Goal: Information Seeking & Learning: Learn about a topic

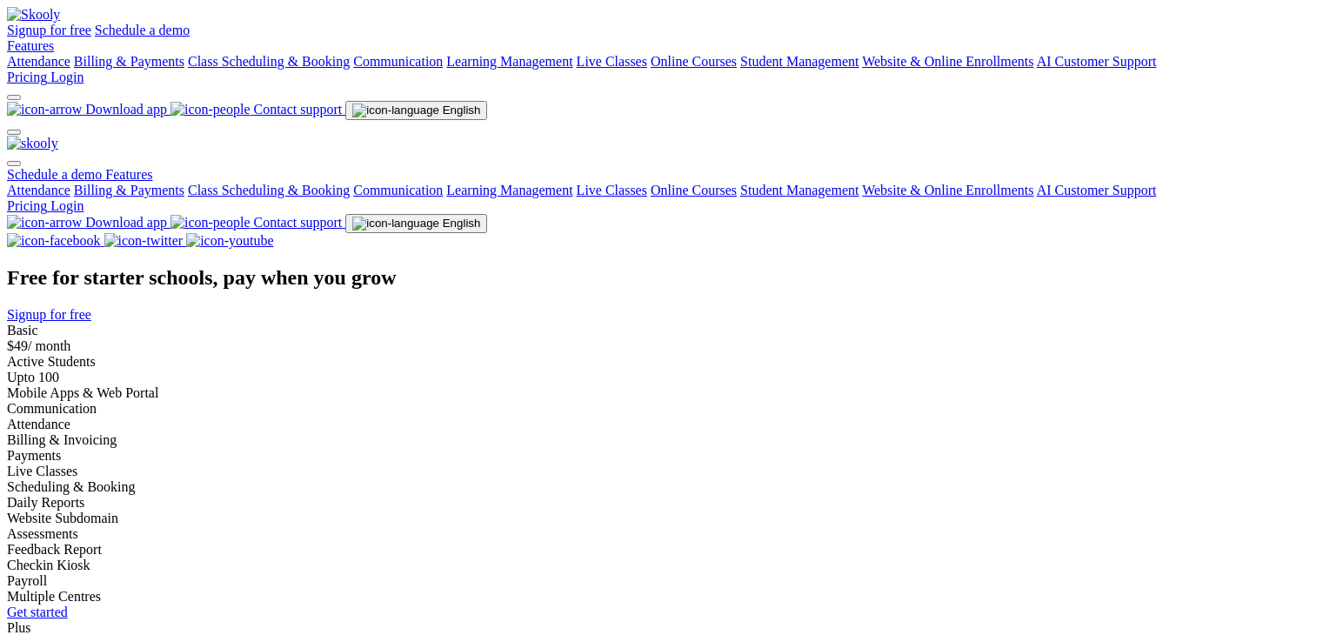
select select "en"
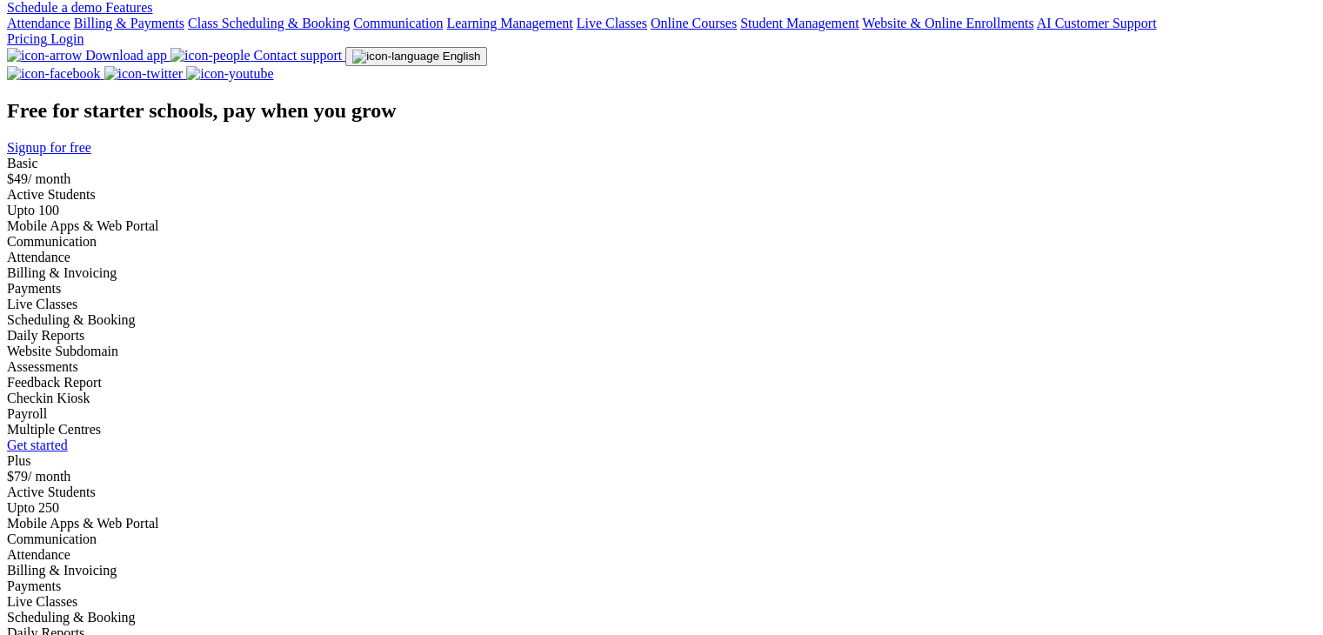
scroll to position [261, 0]
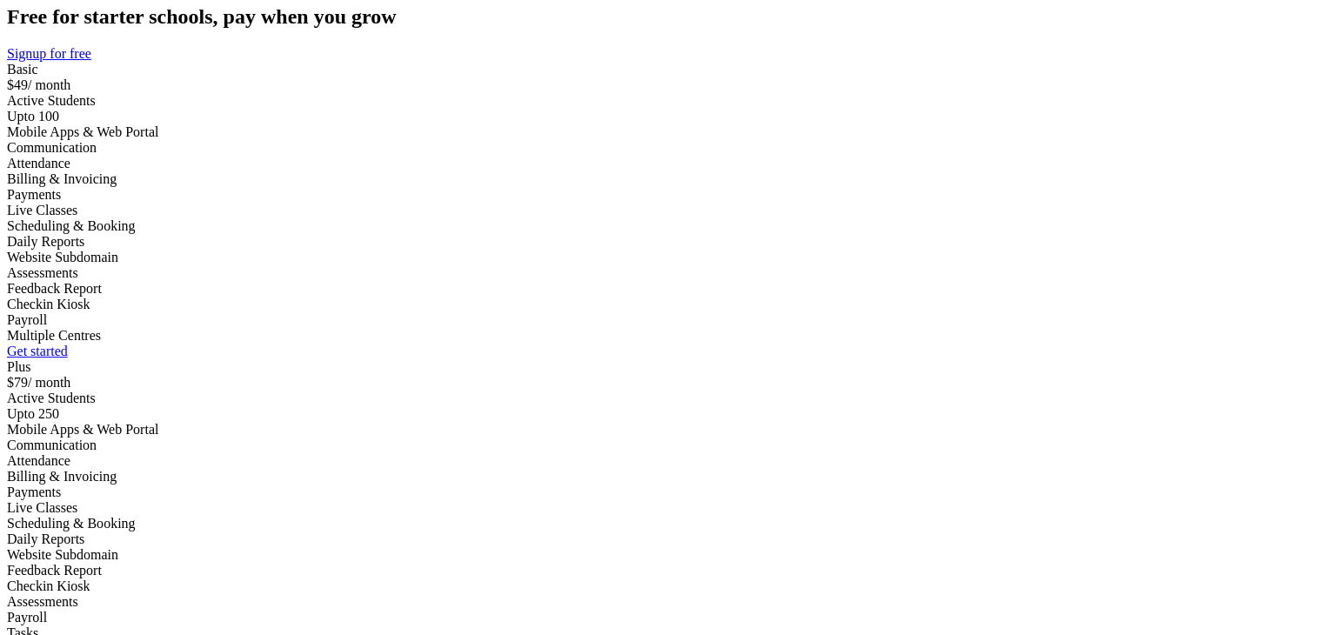
drag, startPoint x: 498, startPoint y: 526, endPoint x: 651, endPoint y: 522, distance: 153.1
copy div "Accounting Integration*"
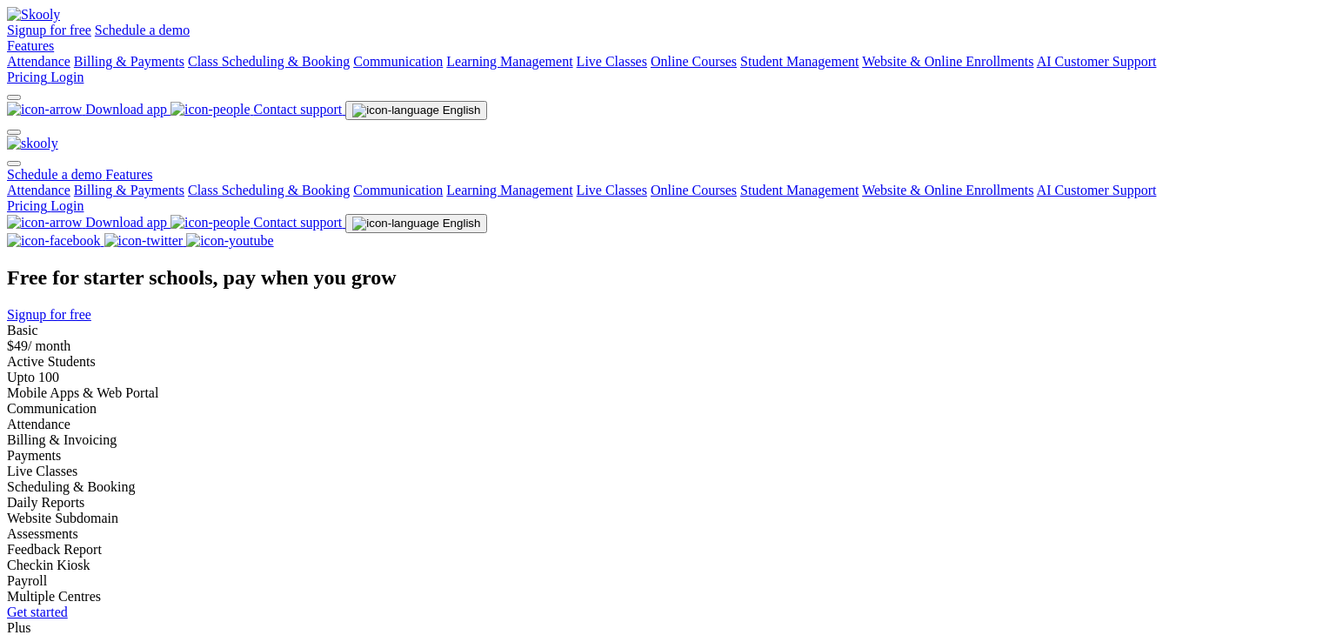
select select "en"
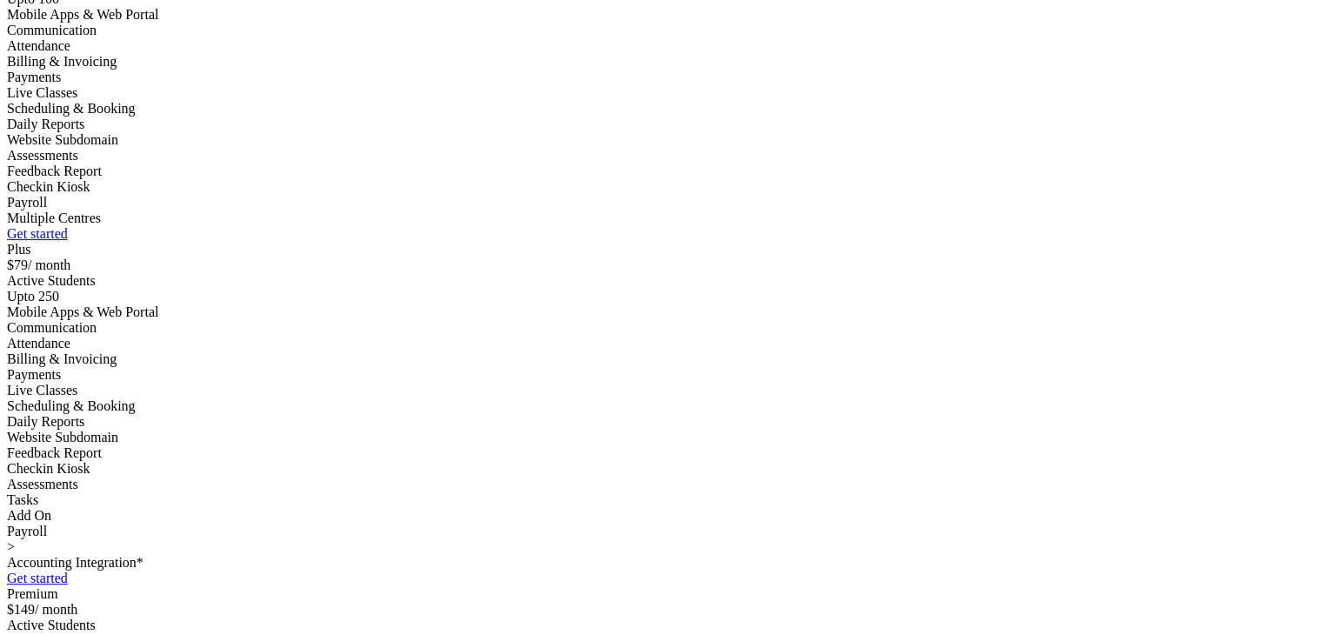
scroll to position [348, 0]
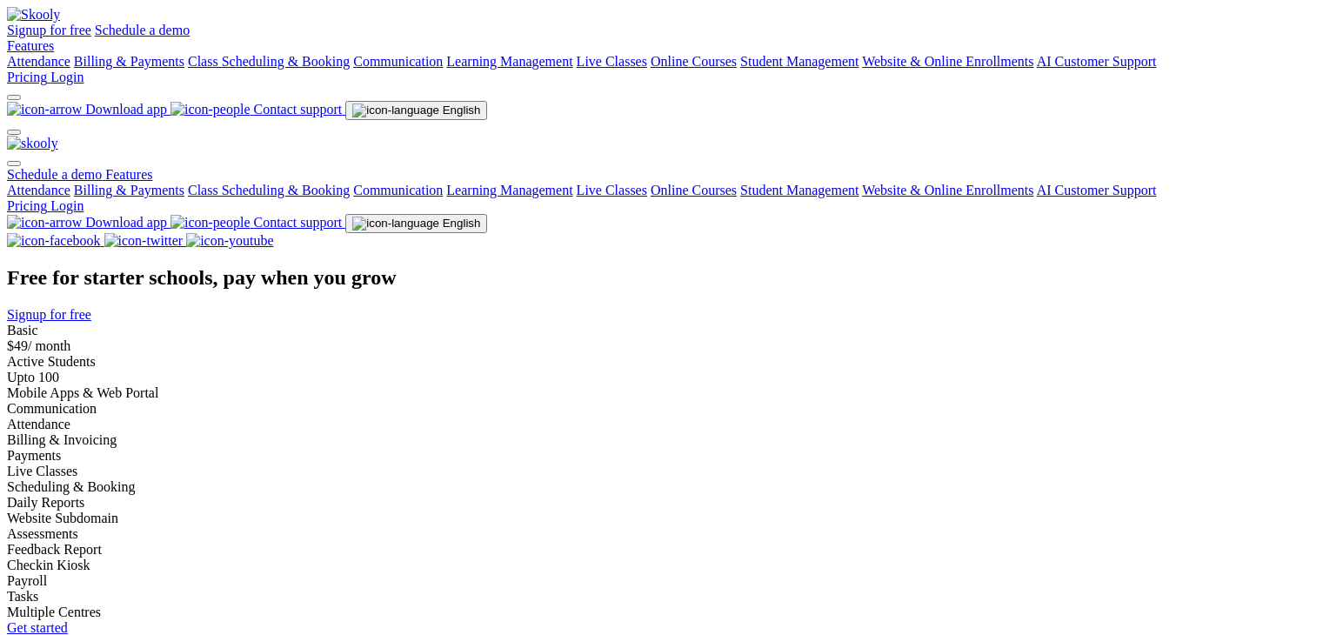
select select "en"
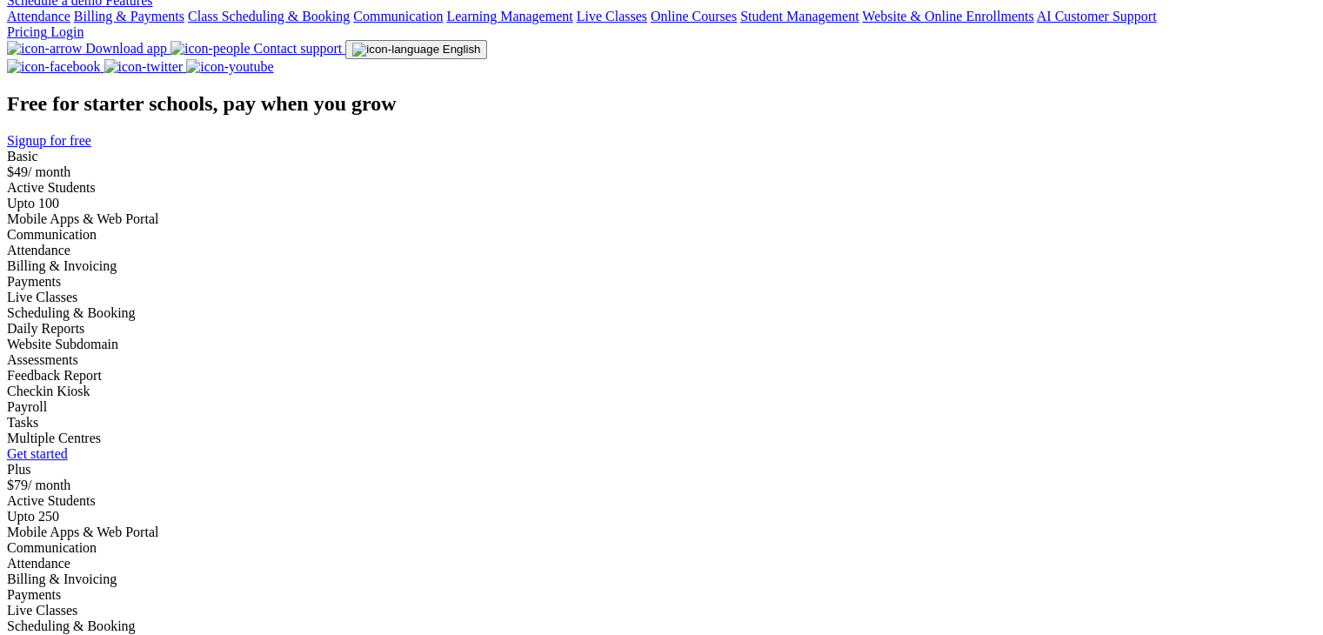
scroll to position [522, 0]
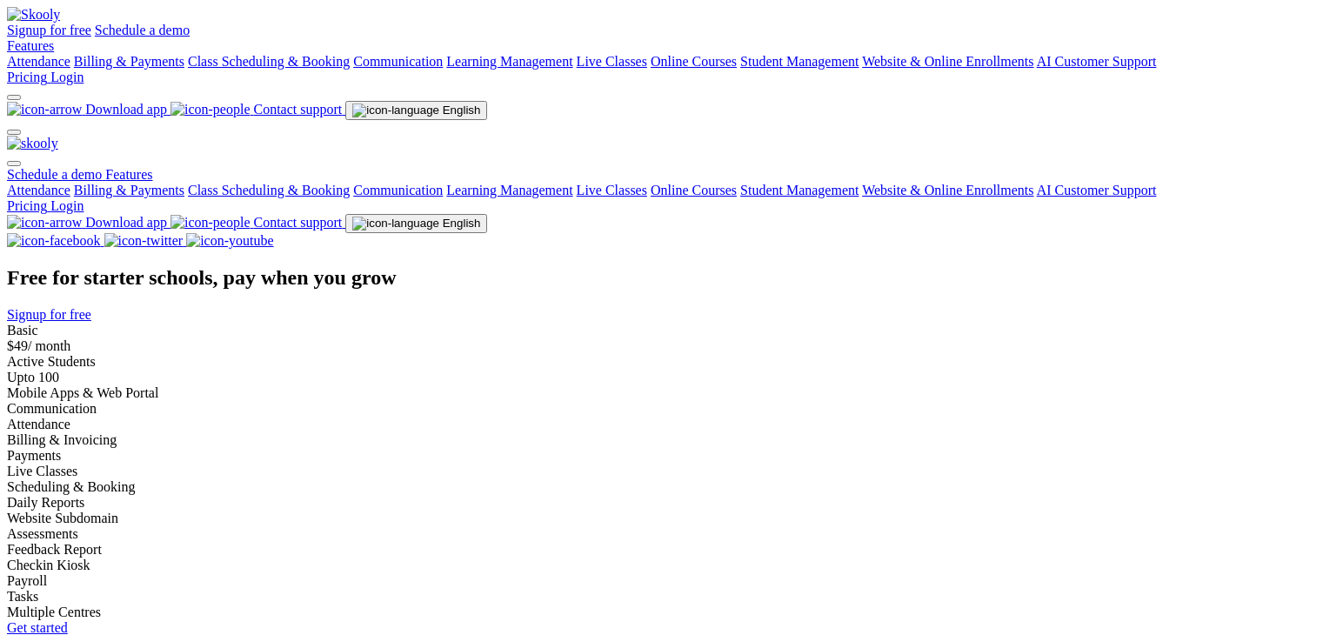
select select "en"
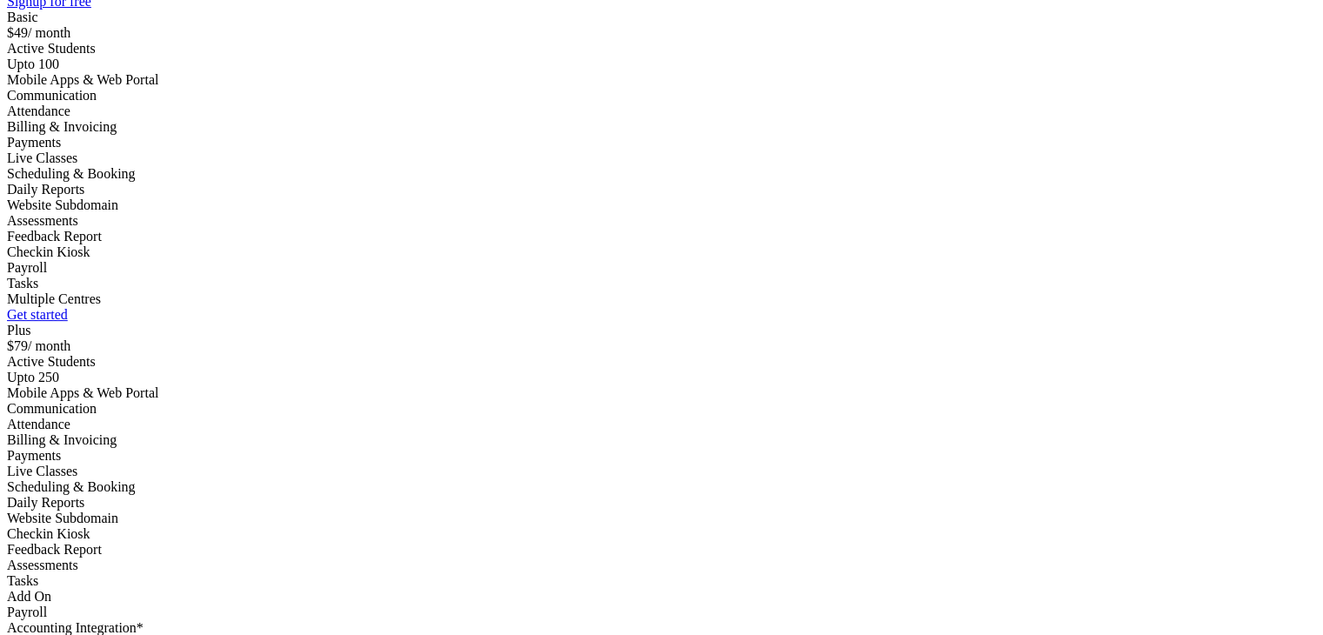
scroll to position [348, 0]
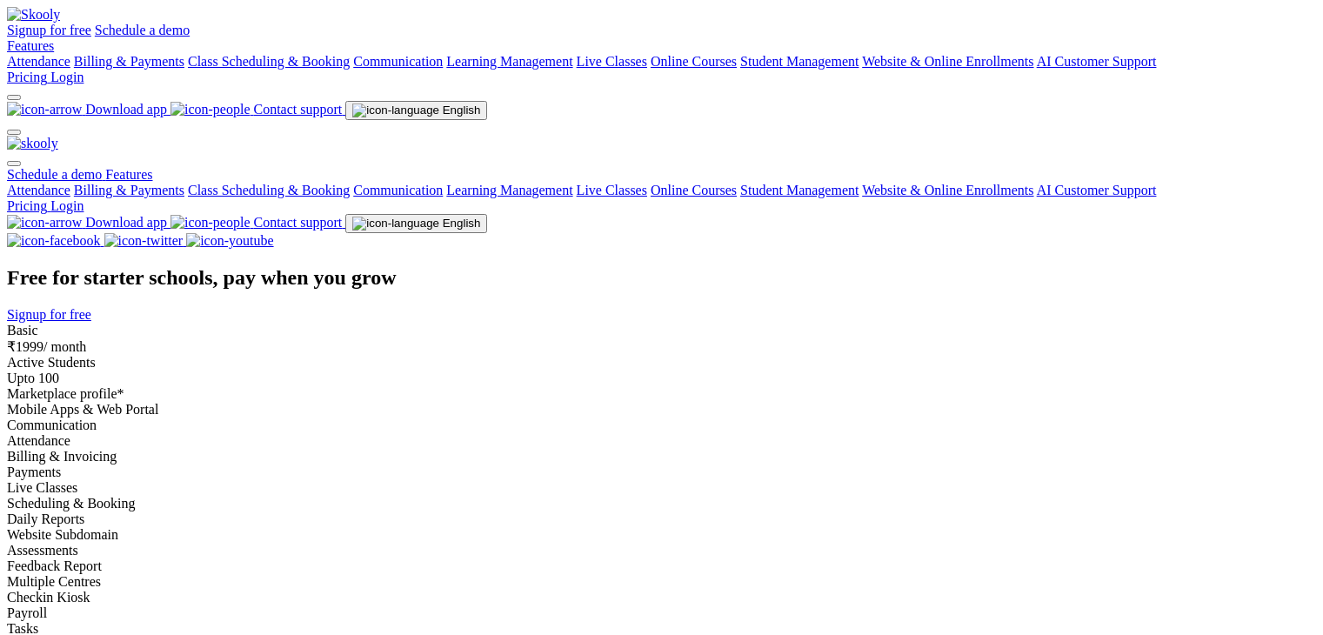
select select "en"
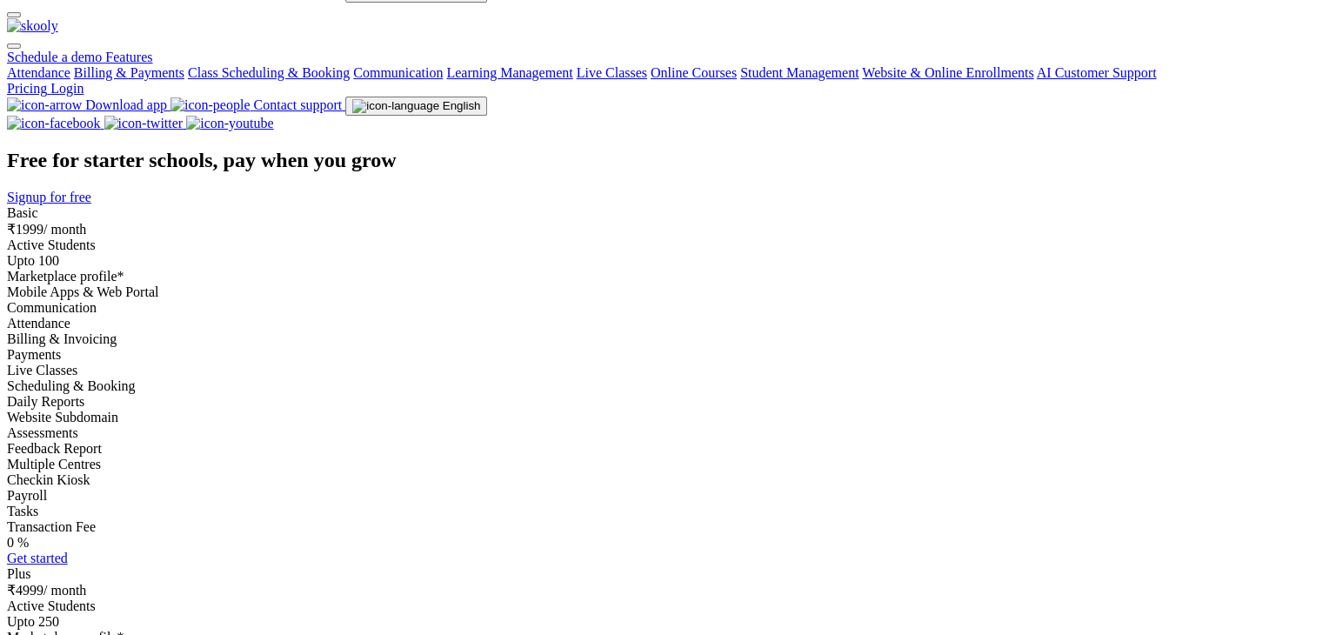
scroll to position [348, 0]
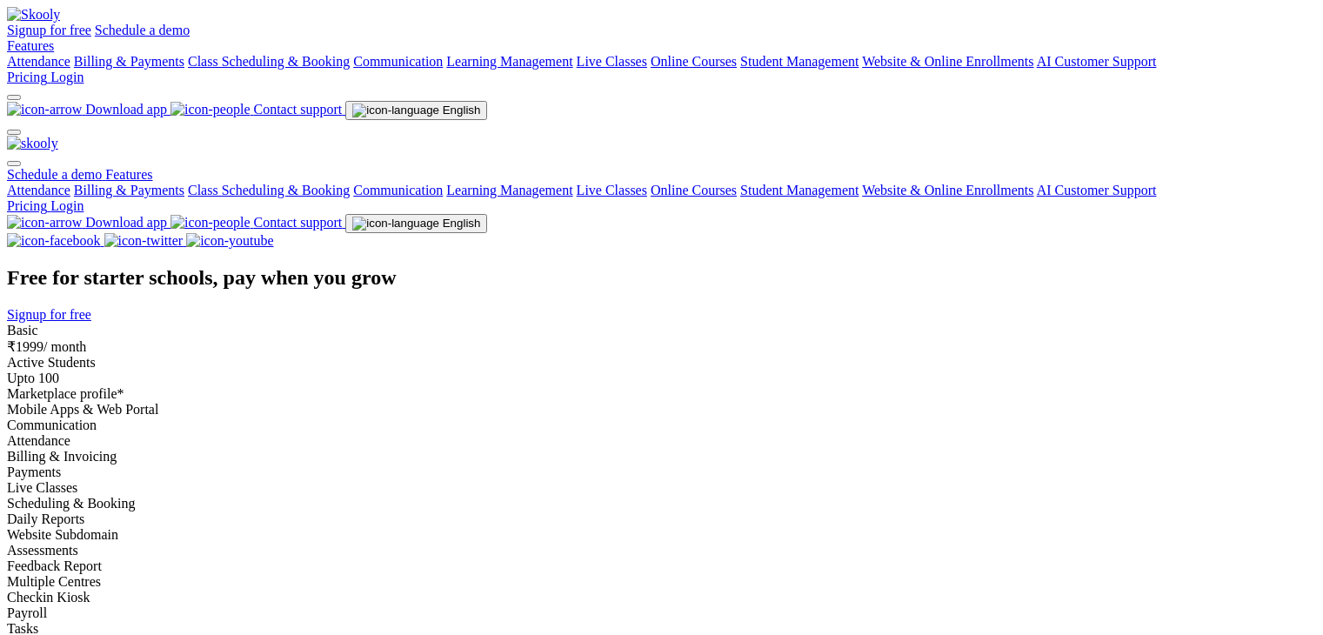
select select "en"
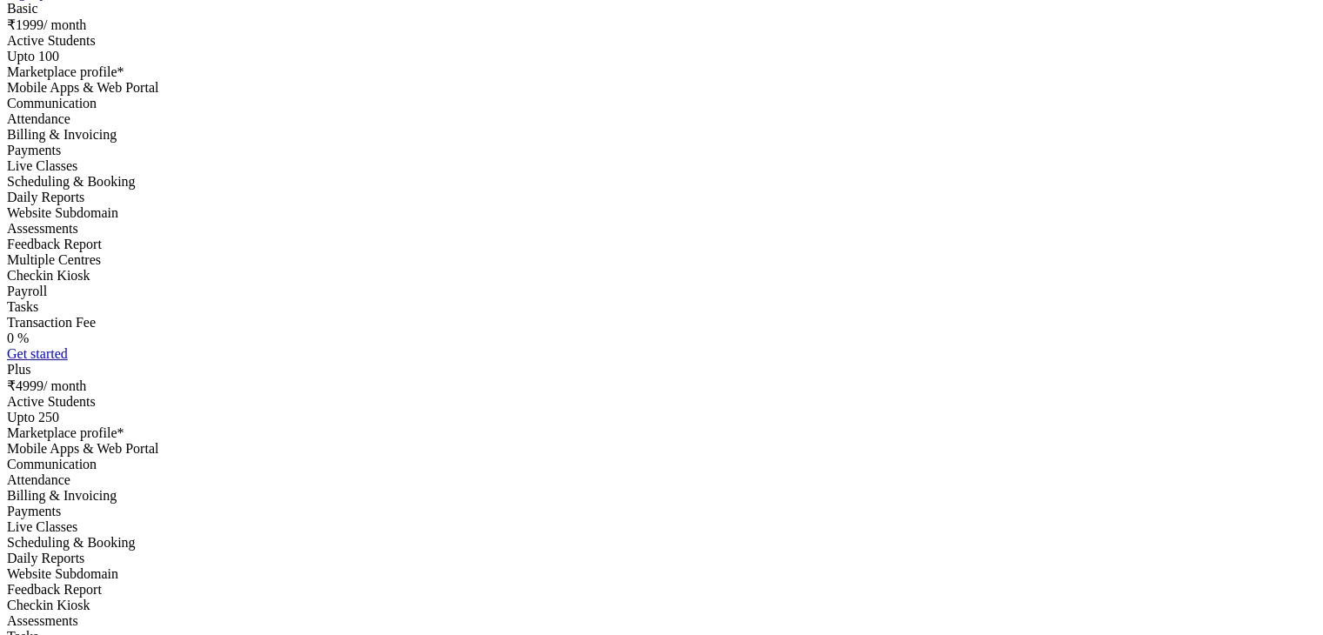
scroll to position [348, 0]
